Goal: Find specific page/section: Find specific page/section

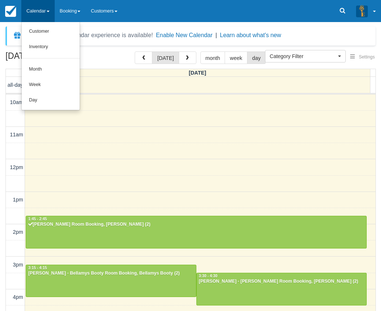
select select
click at [54, 98] on link "Day" at bounding box center [51, 100] width 58 height 15
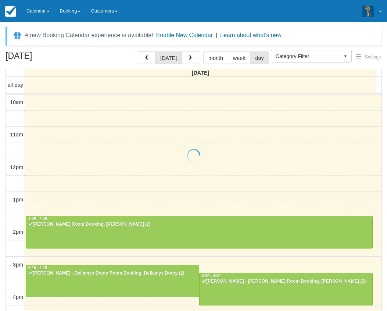
select select
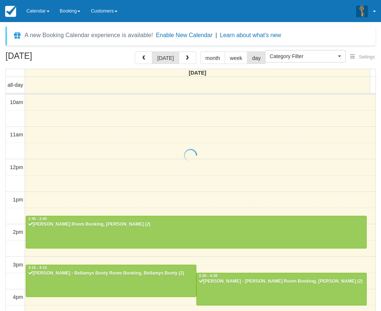
scroll to position [168, 0]
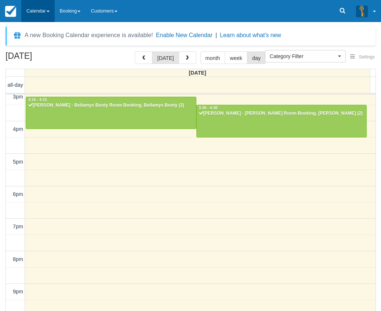
click at [22, 13] on link "Calendar" at bounding box center [37, 11] width 33 height 22
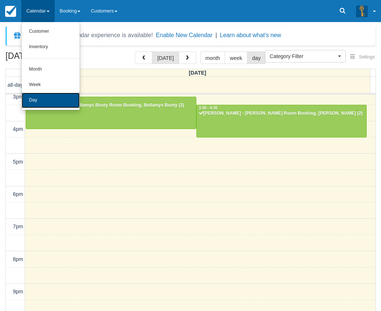
click at [39, 103] on link "Day" at bounding box center [51, 100] width 58 height 15
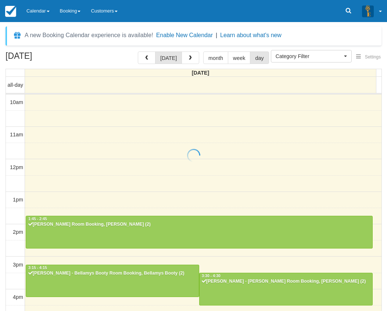
select select
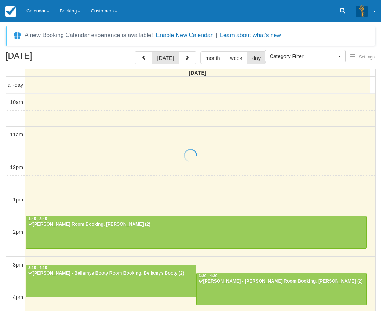
scroll to position [168, 0]
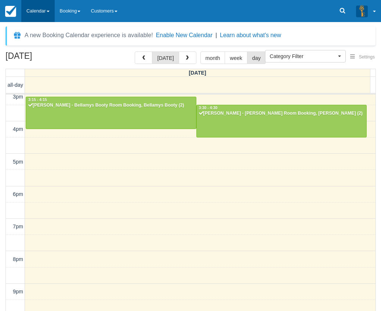
click at [35, 8] on link "Calendar" at bounding box center [37, 11] width 33 height 22
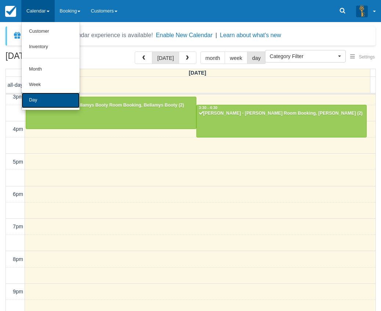
click at [47, 103] on link "Day" at bounding box center [51, 100] width 58 height 15
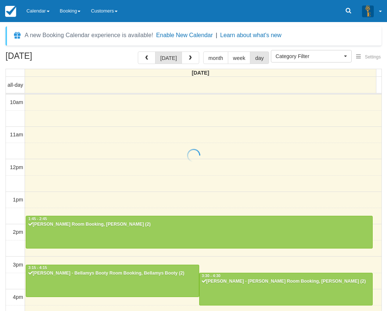
select select
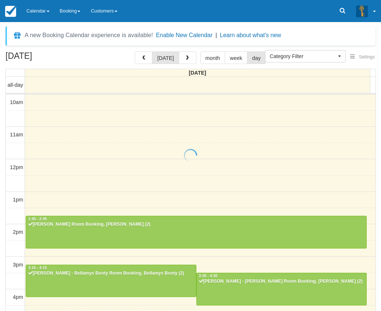
scroll to position [168, 0]
